Goal: Check status: Check status

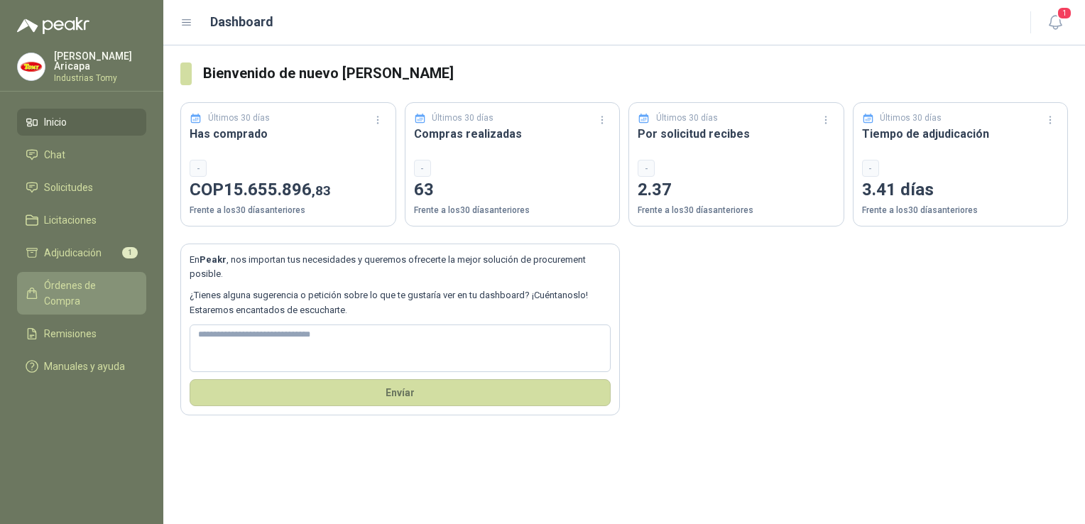
click at [77, 274] on link "Órdenes de Compra" at bounding box center [81, 293] width 129 height 43
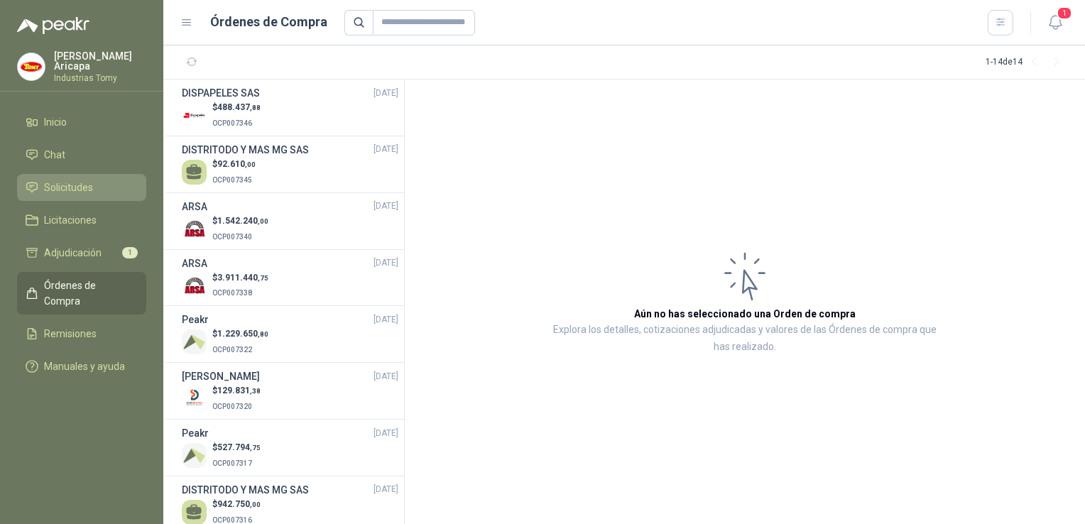
click at [56, 174] on link "Solicitudes" at bounding box center [81, 187] width 129 height 27
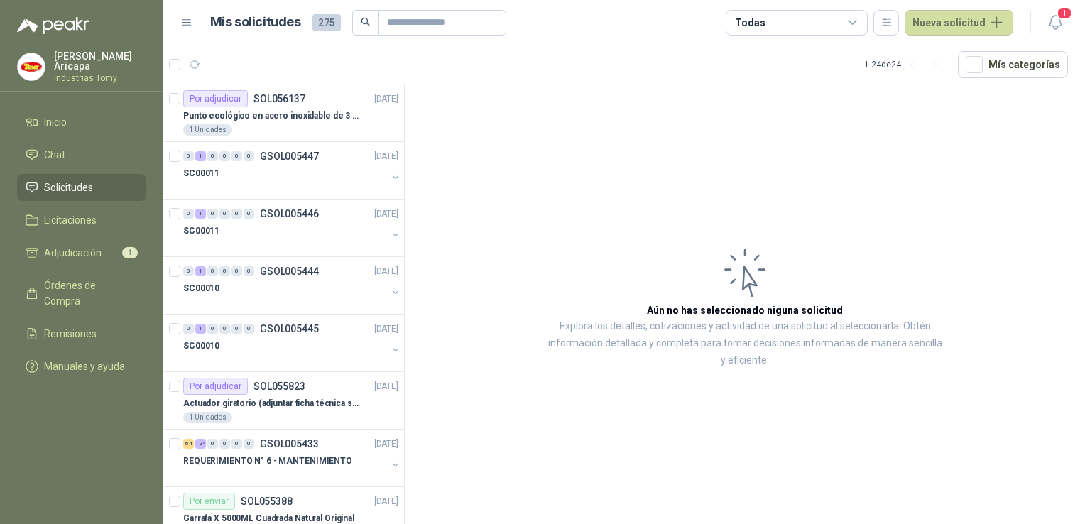
scroll to position [568, 0]
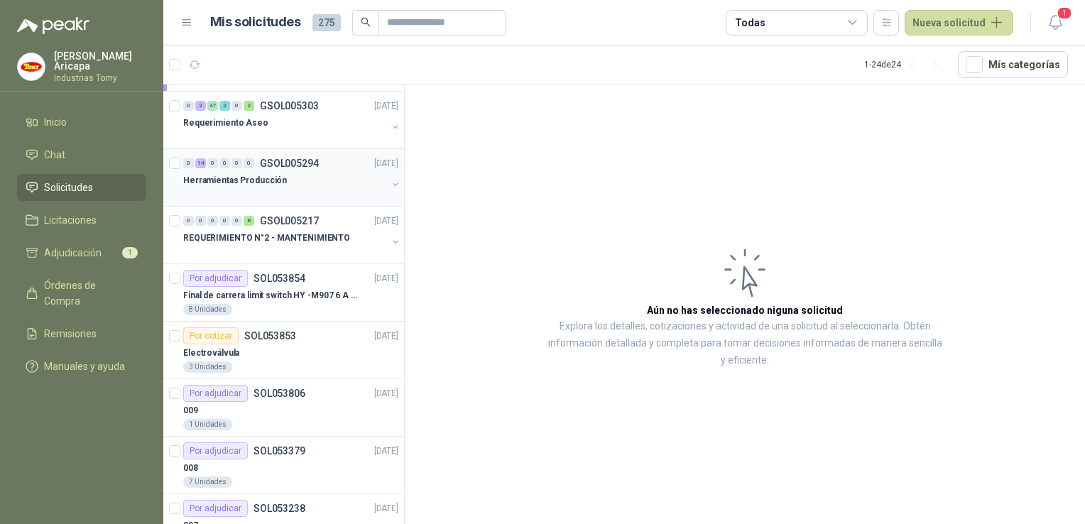
click at [230, 168] on div "0 14 0 0 0 0 GSOL005294 [DATE]" at bounding box center [292, 163] width 218 height 17
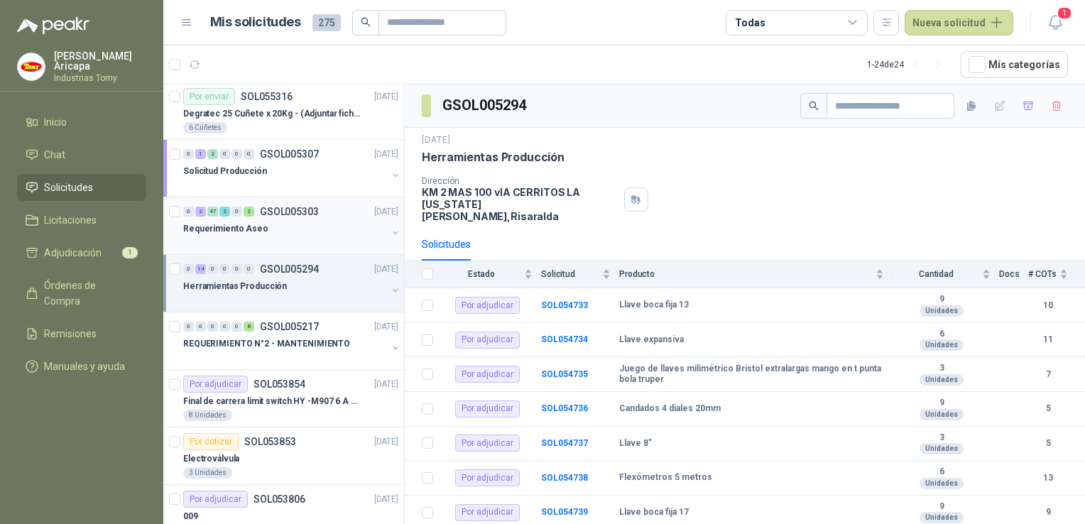
scroll to position [426, 0]
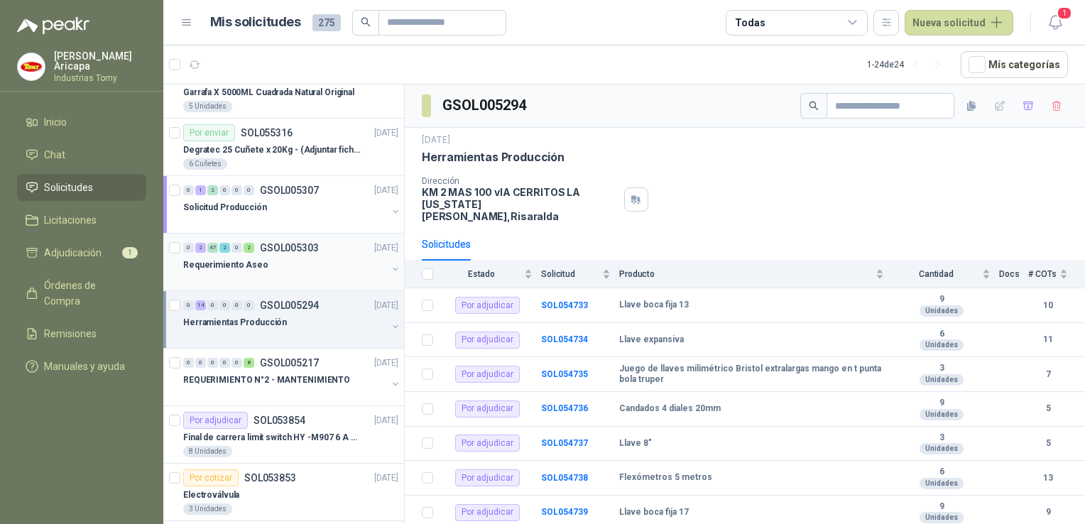
click at [279, 203] on div "Solicitud Producción" at bounding box center [285, 207] width 204 height 17
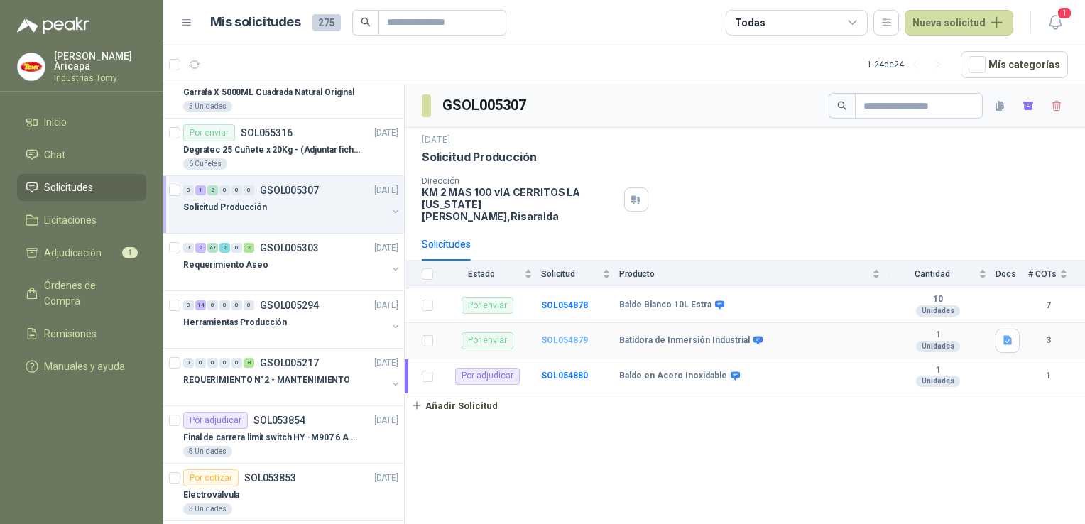
click at [561, 335] on b "SOL054879" at bounding box center [564, 340] width 47 height 10
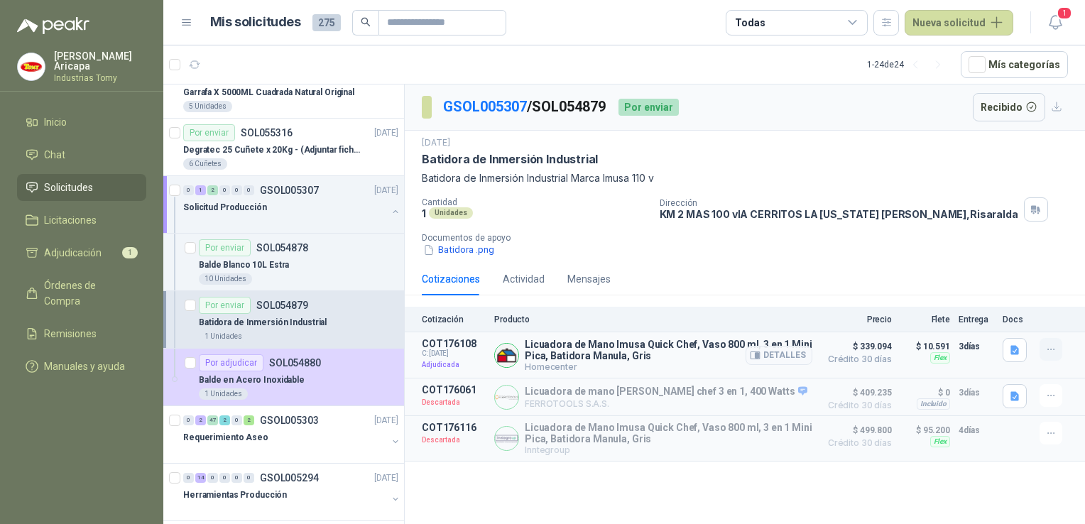
click at [1045, 346] on icon "button" at bounding box center [1051, 350] width 12 height 12
click at [1027, 273] on div "Cotizaciones Actividad Mensajes" at bounding box center [745, 279] width 646 height 33
click at [1027, 106] on button "Recibido" at bounding box center [1008, 107] width 73 height 28
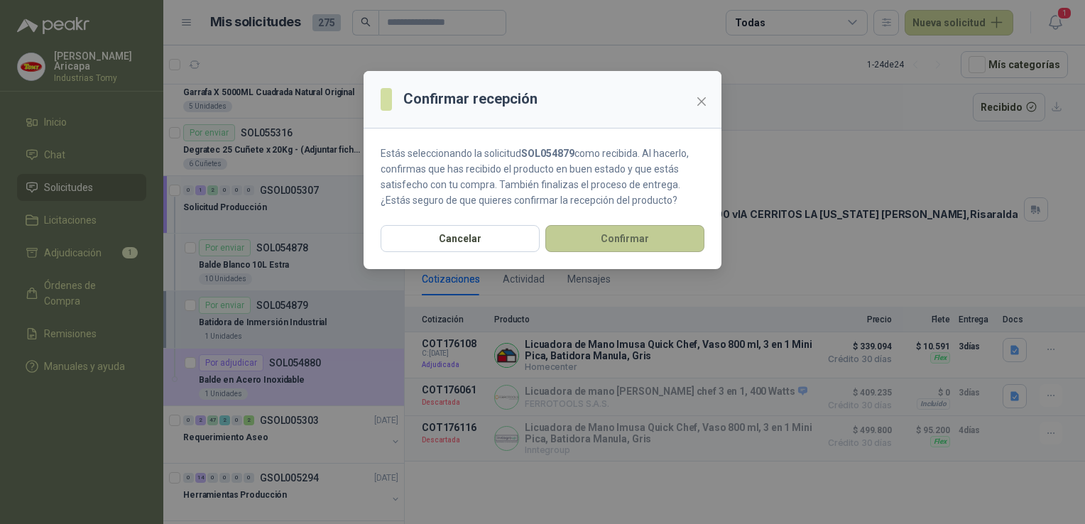
click at [627, 240] on button "Confirmar" at bounding box center [624, 238] width 159 height 27
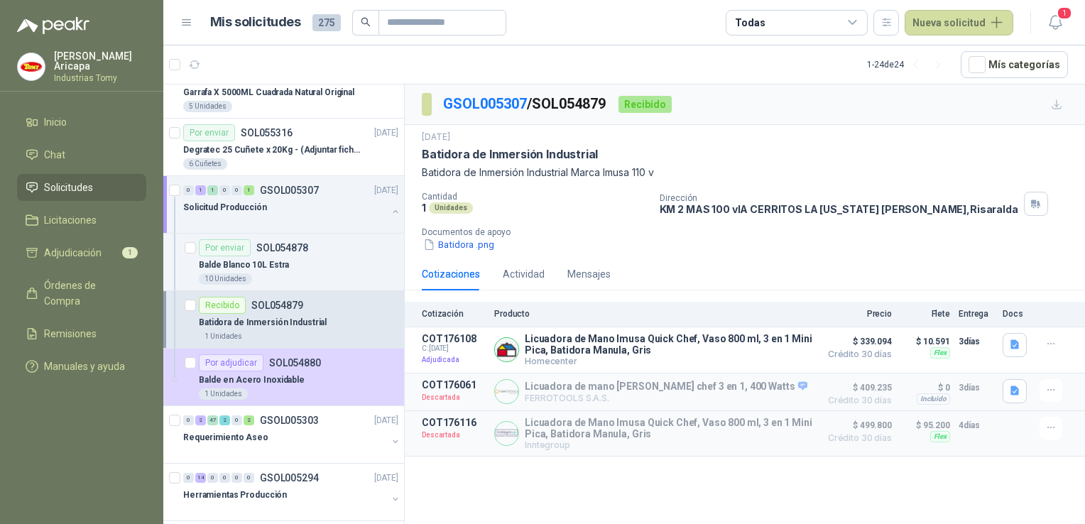
click at [838, 237] on div "Batidora .png" at bounding box center [750, 244] width 657 height 15
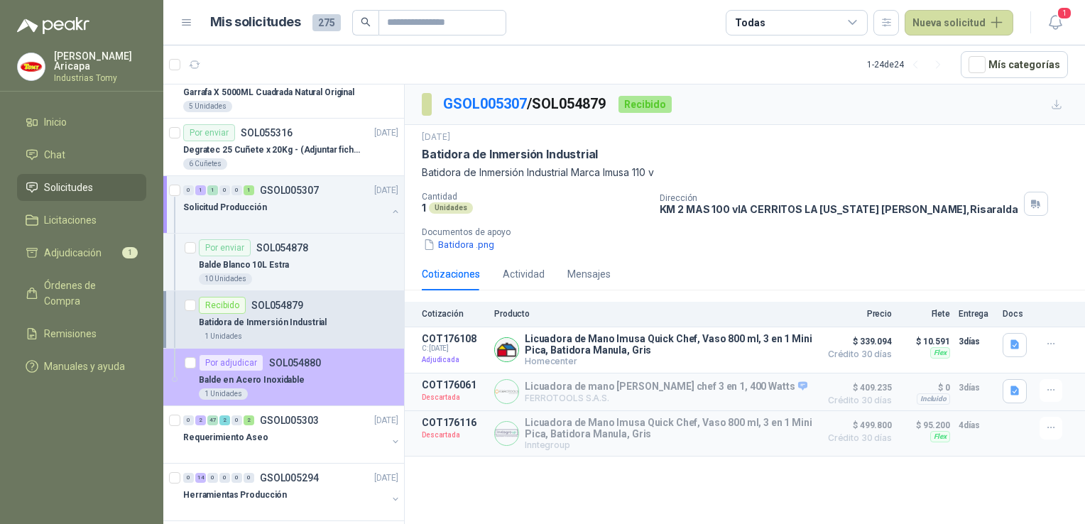
click at [318, 371] on div "Balde en Acero Inoxidable" at bounding box center [298, 379] width 199 height 17
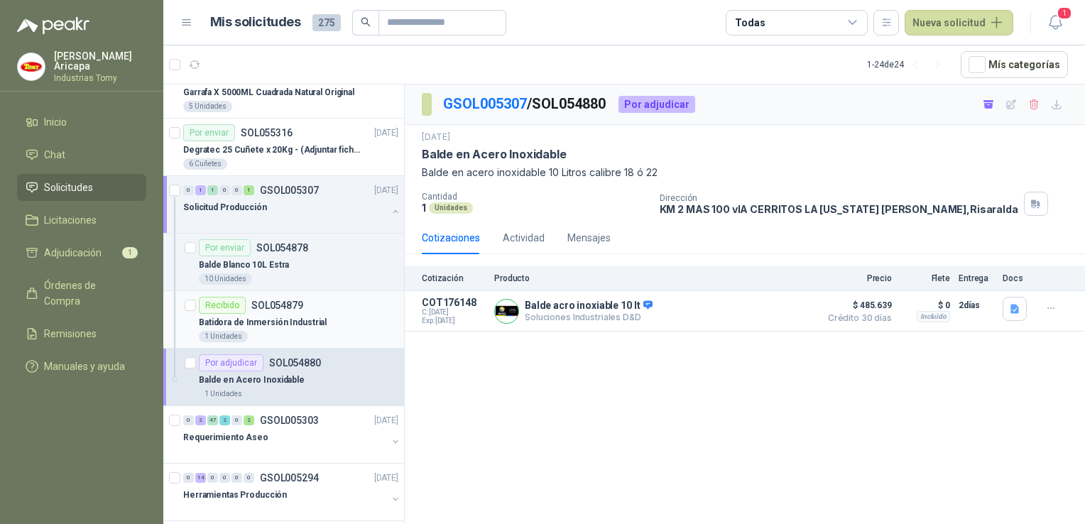
click at [309, 319] on p "Batidora de Inmersión Industrial" at bounding box center [263, 322] width 128 height 13
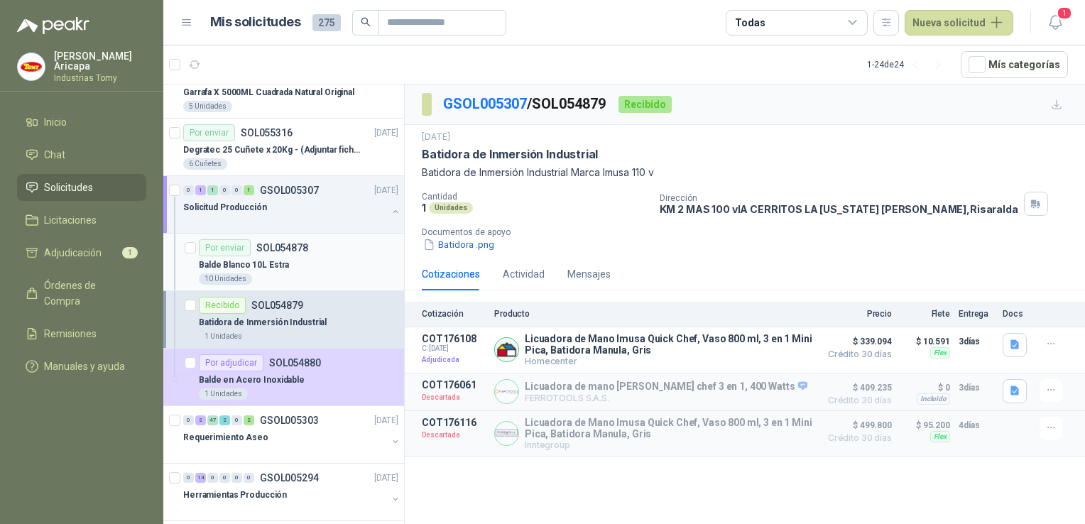
click at [301, 256] on div "Balde Blanco 10L Estra" at bounding box center [298, 264] width 199 height 17
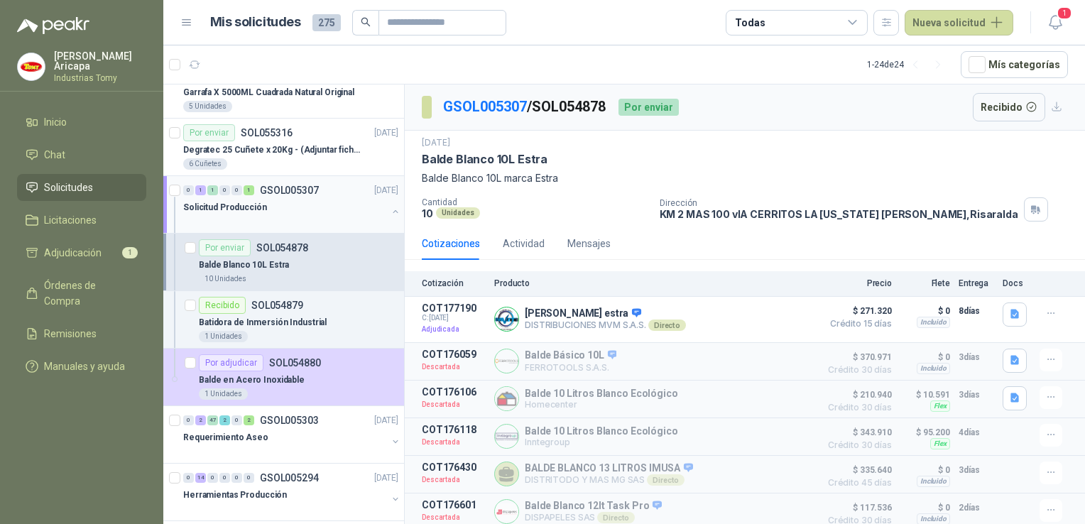
click at [302, 216] on div at bounding box center [285, 221] width 204 height 11
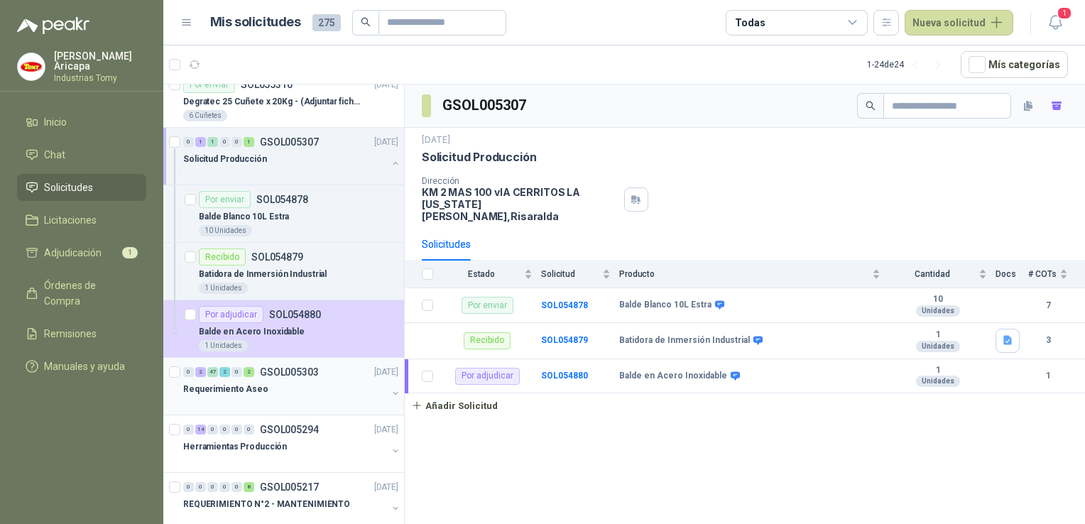
scroll to position [497, 0]
